Goal: Information Seeking & Learning: Learn about a topic

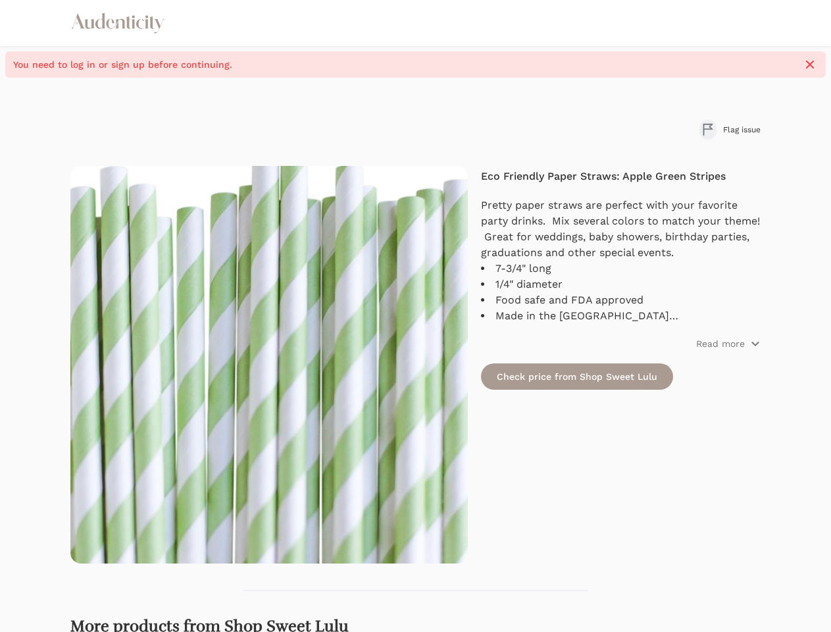
click at [415, 316] on img at bounding box center [269, 365] width 398 height 398
click at [810, 65] on icon "button" at bounding box center [810, 65] width 8 height 8
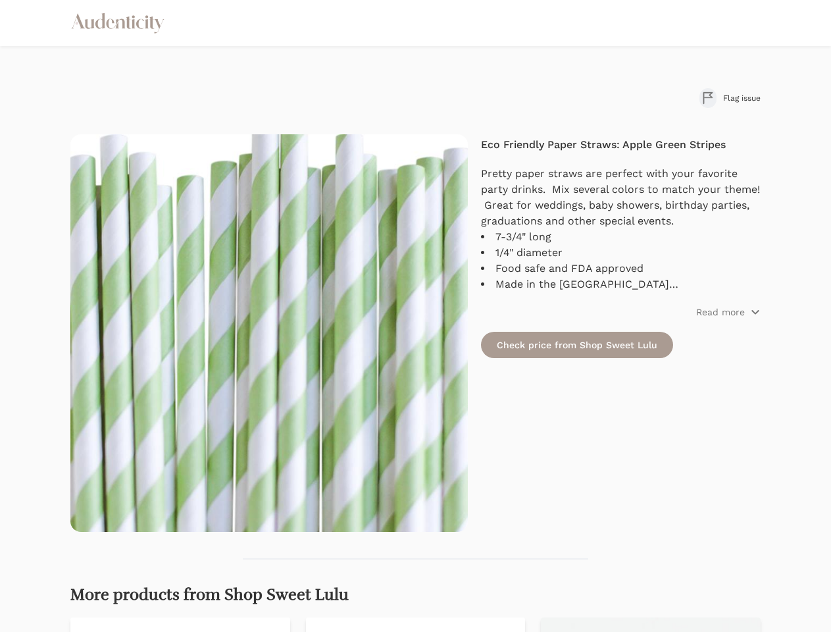
click at [730, 130] on div "Flag issue Eco Friendly Paper Straws: Apple Green Stripes Pretty paper straws a…" at bounding box center [415, 618] width 691 height 1060
click at [729, 344] on div "Eco Friendly Paper Straws: Apple Green Stripes Pretty paper straws are perfect …" at bounding box center [621, 333] width 280 height 398
